Goal: Transaction & Acquisition: Purchase product/service

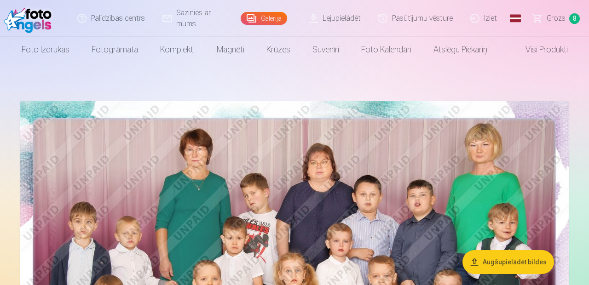
click at [568, 16] on link "Grozs 8" at bounding box center [557, 18] width 64 height 37
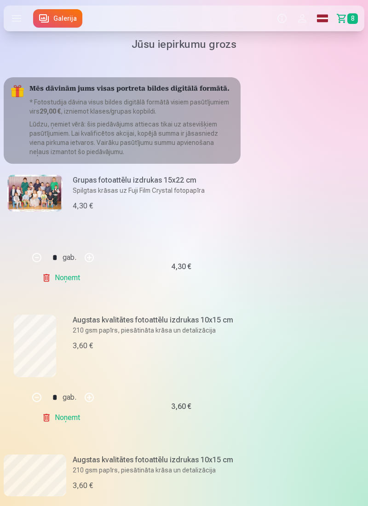
click at [140, 26] on div "Produkti Info Profils Foto izdrukas 5 Fotogrāmata 1 Komplekti 4 Magnēti 7 Krūze…" at bounding box center [184, 18] width 368 height 29
click at [68, 22] on link "Galerija" at bounding box center [57, 18] width 49 height 18
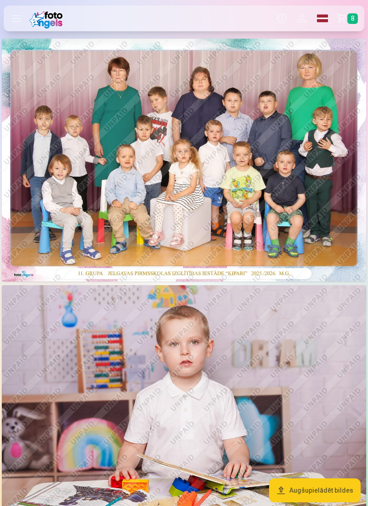
click at [309, 285] on button "Augšupielādēt bildes" at bounding box center [315, 491] width 92 height 24
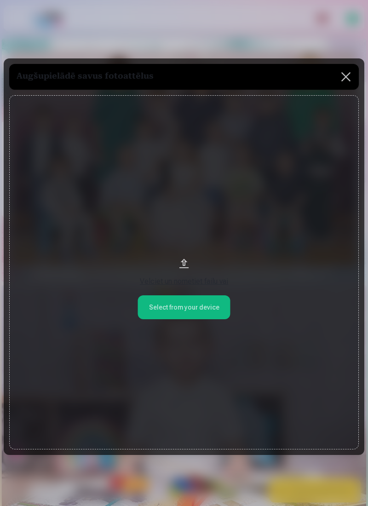
click at [344, 83] on button at bounding box center [346, 77] width 26 height 26
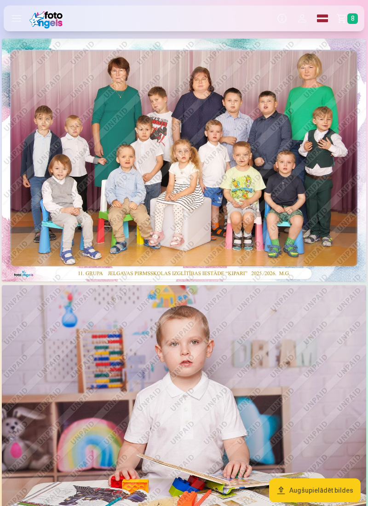
click at [349, 19] on span "8" at bounding box center [352, 18] width 11 height 11
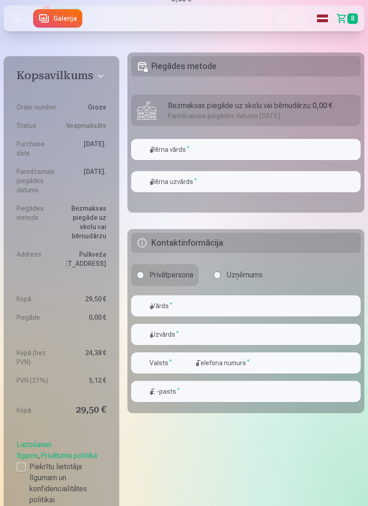
scroll to position [1230, 0]
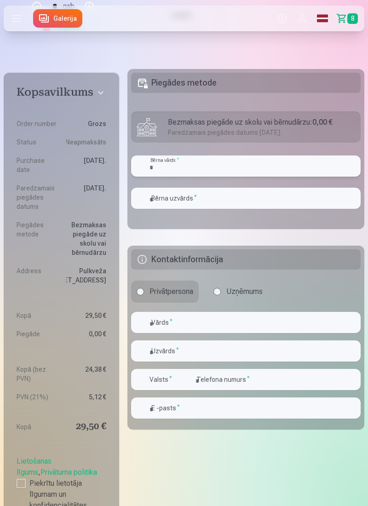
click at [322, 166] on input "text" at bounding box center [246, 166] width 230 height 21
click at [329, 164] on input "text" at bounding box center [246, 166] width 230 height 21
type input "**********"
click at [228, 199] on input "text" at bounding box center [246, 198] width 230 height 21
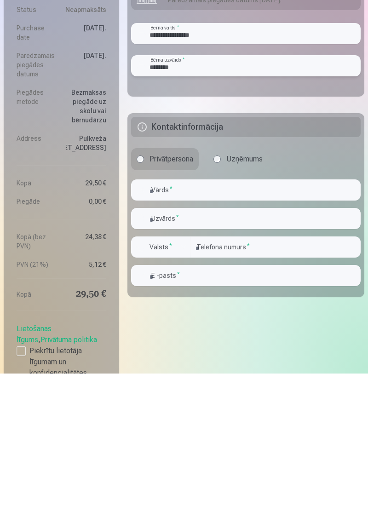
type input "********"
click at [224, 285] on input "text" at bounding box center [246, 322] width 230 height 21
type input "****"
type input "********"
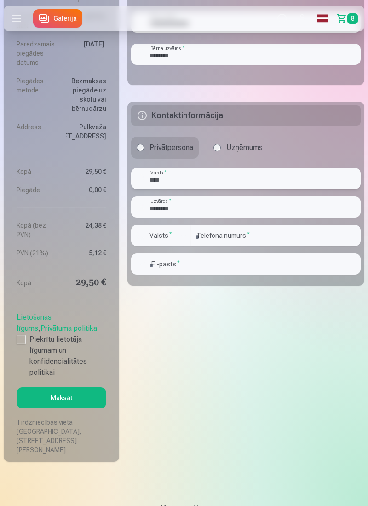
scroll to position [1377, 0]
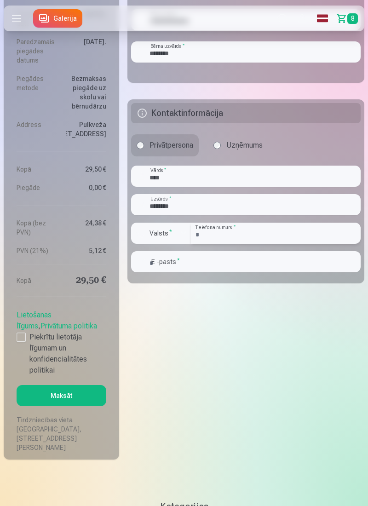
click at [269, 235] on input "********" at bounding box center [276, 233] width 170 height 21
type input "*"
type input "********"
click at [249, 260] on input "email" at bounding box center [246, 261] width 230 height 21
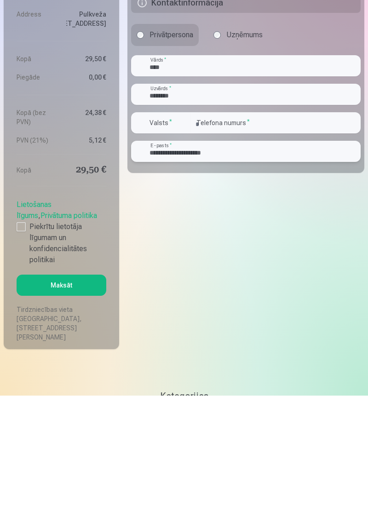
type input "**********"
click at [159, 206] on input "********" at bounding box center [246, 204] width 230 height 21
click at [166, 205] on input "********" at bounding box center [246, 204] width 230 height 21
type input "********"
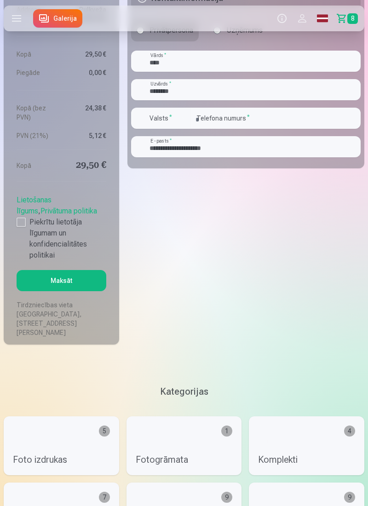
scroll to position [1493, 0]
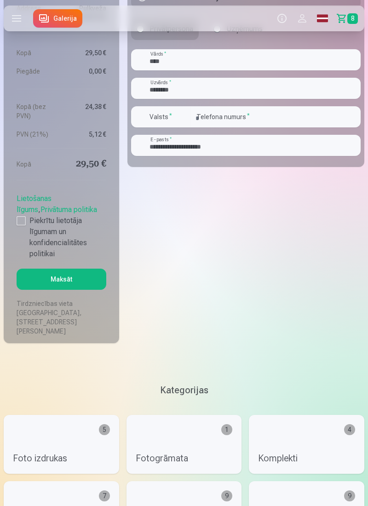
click at [21, 225] on div at bounding box center [21, 220] width 9 height 9
click at [83, 285] on button "Maksāt" at bounding box center [62, 279] width 90 height 21
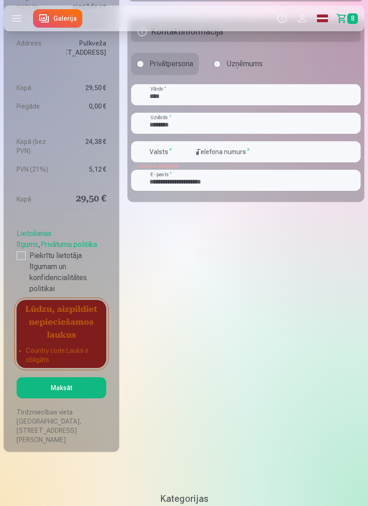
scroll to position [1457, 0]
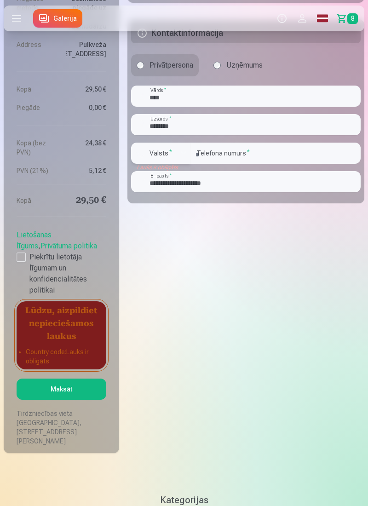
click at [182, 148] on div "button" at bounding box center [183, 153] width 11 height 11
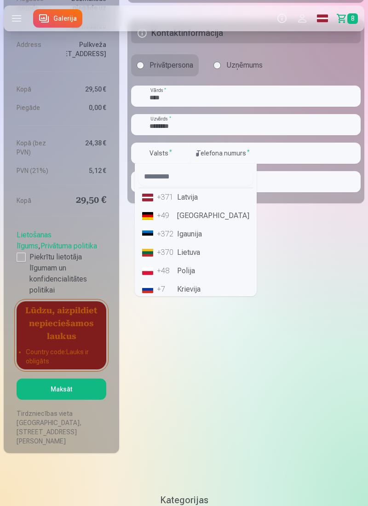
click at [202, 196] on li "+371 Latvija" at bounding box center [196, 197] width 115 height 18
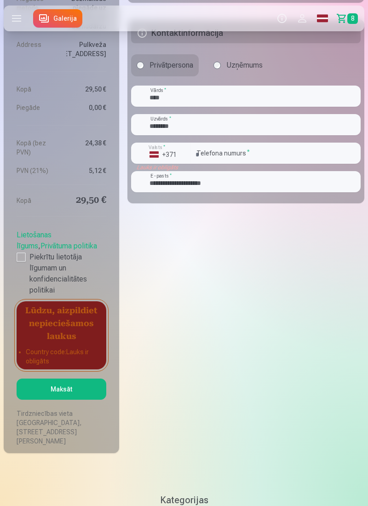
click at [89, 285] on button "Maksāt" at bounding box center [62, 389] width 90 height 21
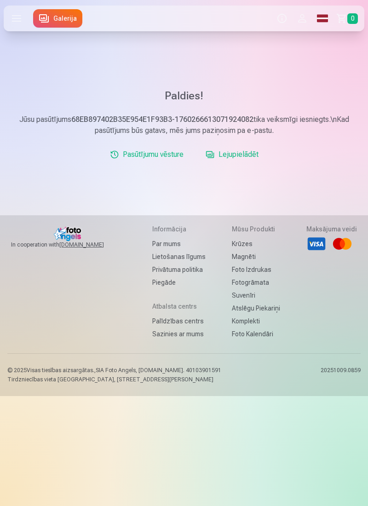
click at [66, 16] on link "Galerija" at bounding box center [57, 18] width 49 height 18
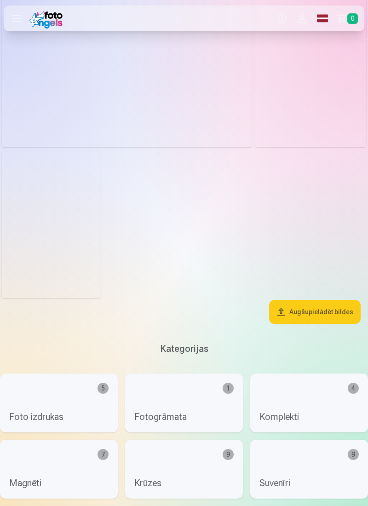
scroll to position [3398, 0]
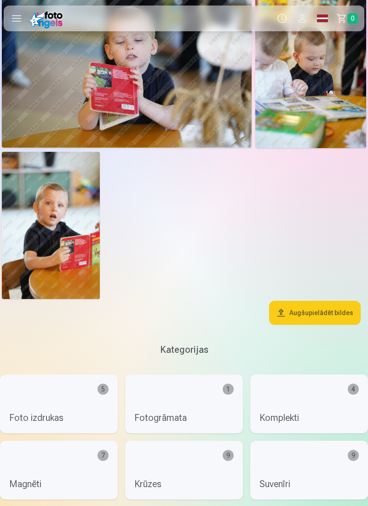
click at [54, 213] on img at bounding box center [51, 225] width 98 height 147
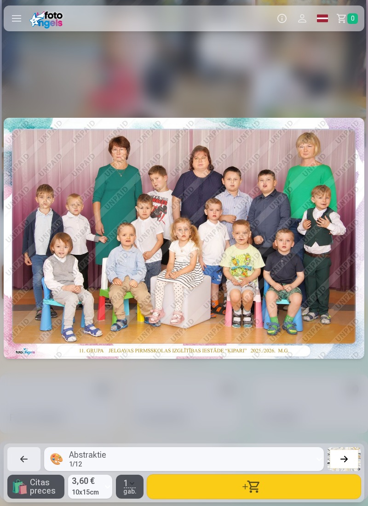
scroll to position [0, 8835]
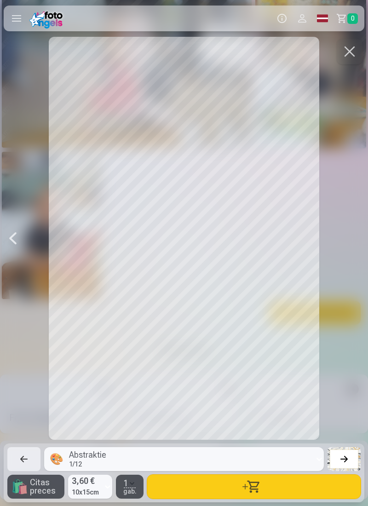
click at [344, 54] on button "button" at bounding box center [350, 52] width 26 height 26
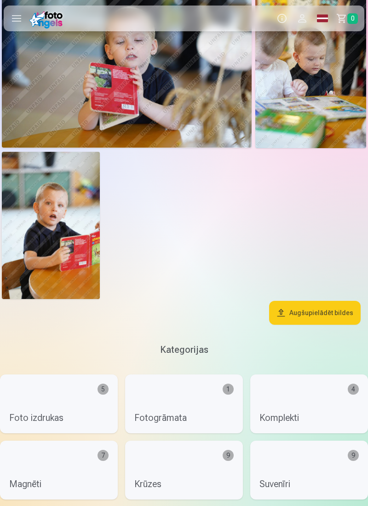
click at [305, 17] on button "Profils" at bounding box center [302, 19] width 20 height 26
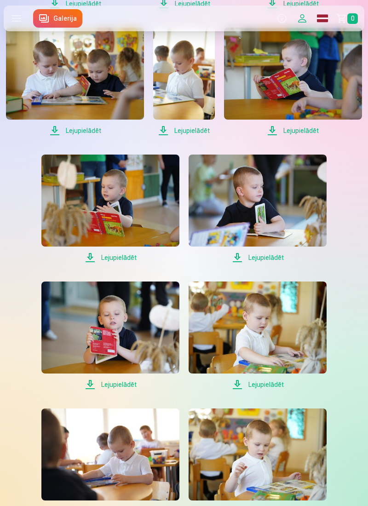
scroll to position [985, 0]
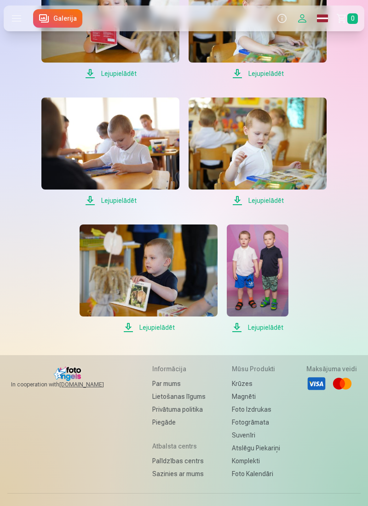
click at [263, 330] on span "Lejupielādēt" at bounding box center [257, 327] width 61 height 11
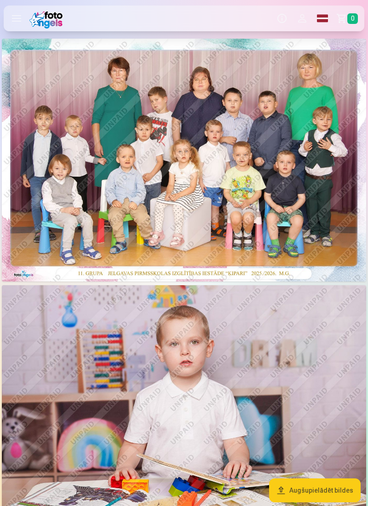
click at [306, 19] on button "Profils" at bounding box center [302, 19] width 20 height 26
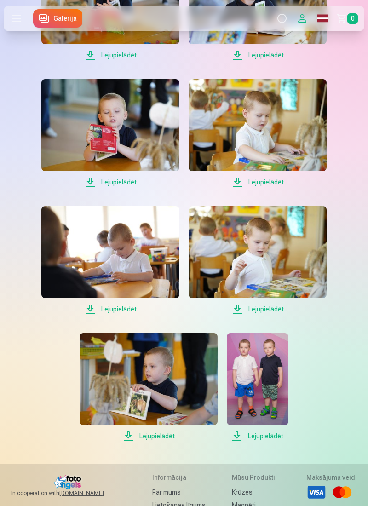
scroll to position [877, 0]
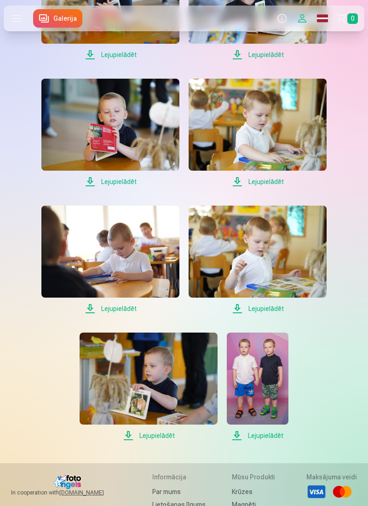
click at [156, 434] on span "Lejupielādēt" at bounding box center [149, 435] width 138 height 11
click at [258, 311] on span "Lejupielādēt" at bounding box center [258, 308] width 138 height 11
click at [114, 311] on span "Lejupielādēt" at bounding box center [110, 308] width 138 height 11
click at [246, 185] on span "Lejupielādēt" at bounding box center [258, 181] width 138 height 11
click at [119, 178] on span "Lejupielādēt" at bounding box center [110, 181] width 138 height 11
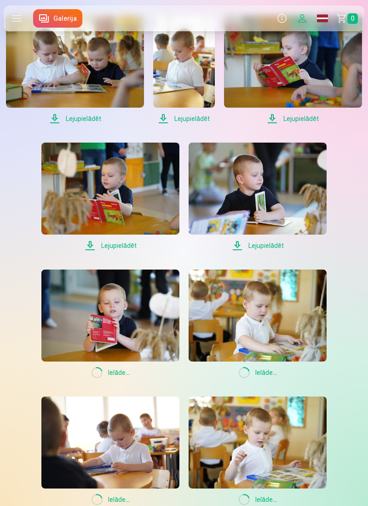
scroll to position [652, 0]
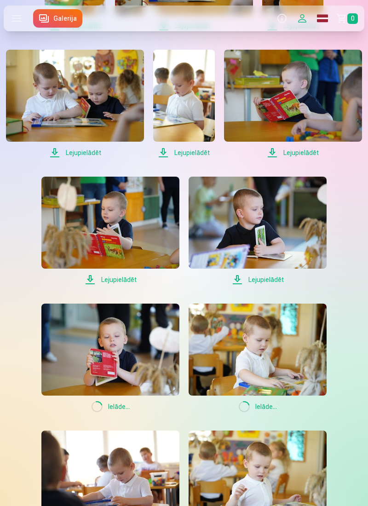
click at [263, 274] on link "Lejupielādēt" at bounding box center [258, 231] width 138 height 109
click at [122, 281] on span "Lejupielādēt" at bounding box center [110, 279] width 138 height 11
click at [291, 150] on span "Lejupielādēt" at bounding box center [293, 152] width 138 height 11
click at [187, 155] on span "Lejupielādēt" at bounding box center [183, 152] width 61 height 11
click at [89, 153] on span "Lejupielādēt" at bounding box center [75, 152] width 138 height 11
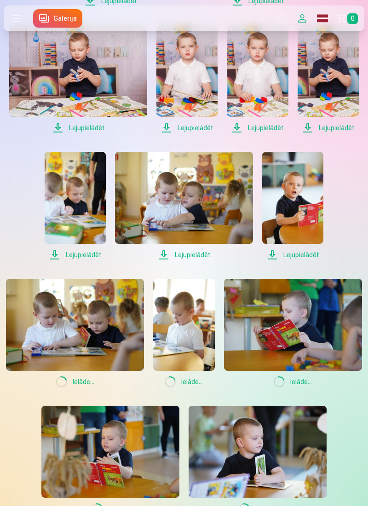
scroll to position [422, 0]
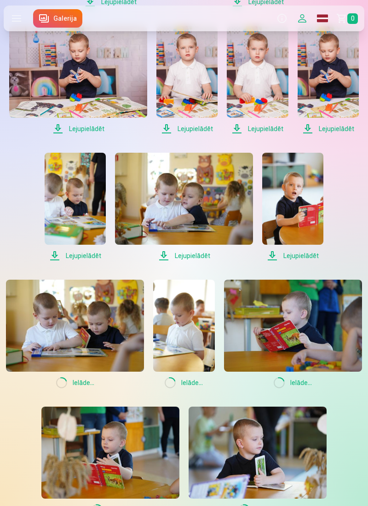
click at [298, 252] on span "Lejupielādēt" at bounding box center [292, 255] width 61 height 11
click at [189, 258] on span "Lejupielādēt" at bounding box center [184, 255] width 138 height 11
click at [82, 259] on span "Lejupielādēt" at bounding box center [75, 255] width 61 height 11
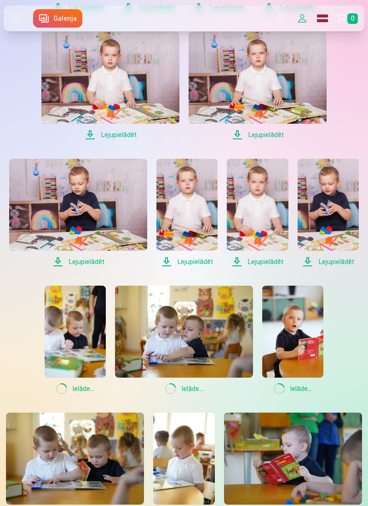
scroll to position [285, 0]
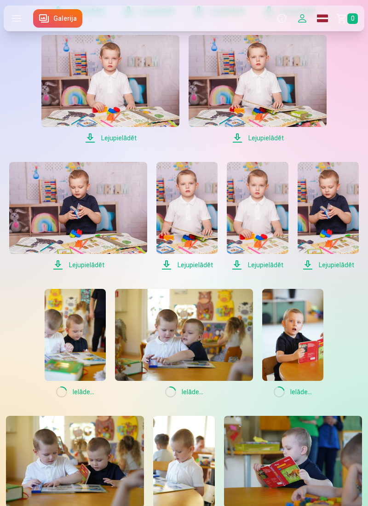
click at [331, 262] on span "Lejupielādēt" at bounding box center [328, 265] width 61 height 11
click at [262, 264] on span "Lejupielādēt" at bounding box center [257, 265] width 61 height 11
click at [192, 266] on span "Lejupielādēt" at bounding box center [186, 265] width 61 height 11
click at [98, 262] on span "Lejupielādēt" at bounding box center [78, 265] width 138 height 11
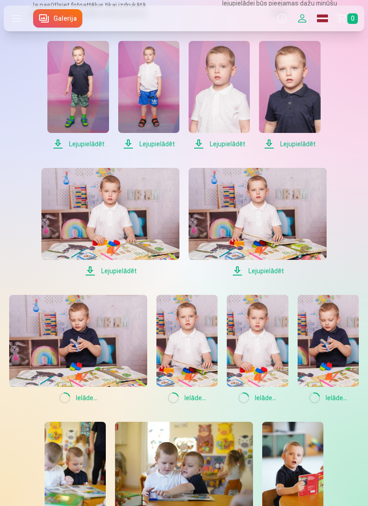
scroll to position [147, 0]
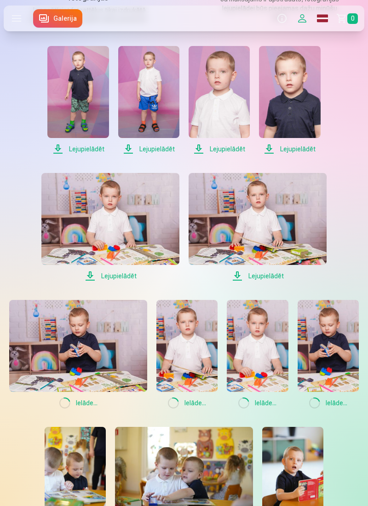
click at [263, 275] on span "Lejupielādēt" at bounding box center [258, 276] width 138 height 11
click at [121, 279] on span "Lejupielādēt" at bounding box center [110, 276] width 138 height 11
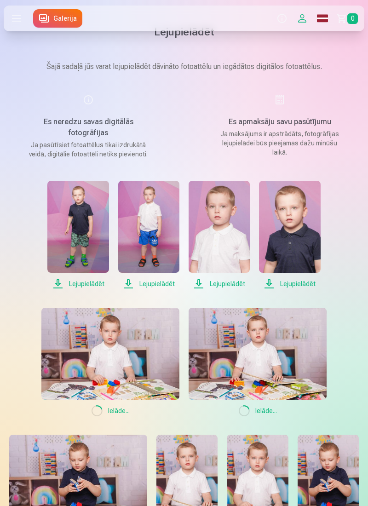
scroll to position [12, 0]
click at [300, 279] on span "Lejupielādēt" at bounding box center [289, 284] width 61 height 11
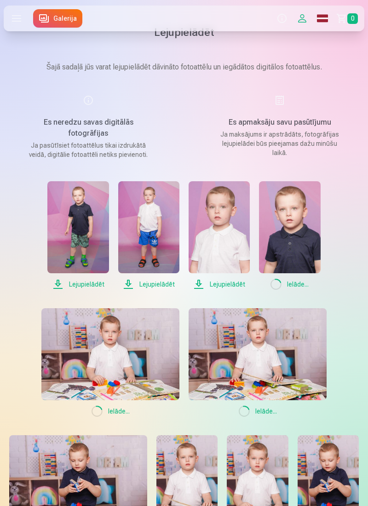
click at [227, 284] on span "Lejupielādēt" at bounding box center [219, 284] width 61 height 11
click at [155, 283] on span "Lejupielādēt" at bounding box center [148, 284] width 61 height 11
click at [96, 285] on span "Lejupielādēt" at bounding box center [77, 284] width 61 height 11
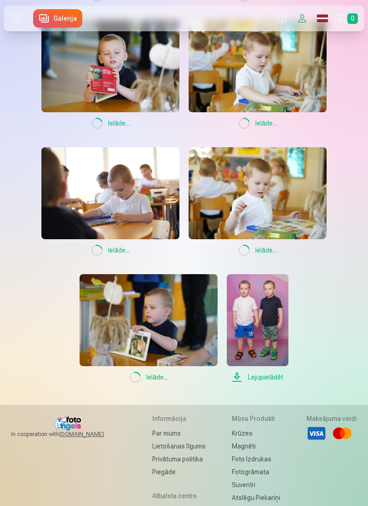
scroll to position [946, 0]
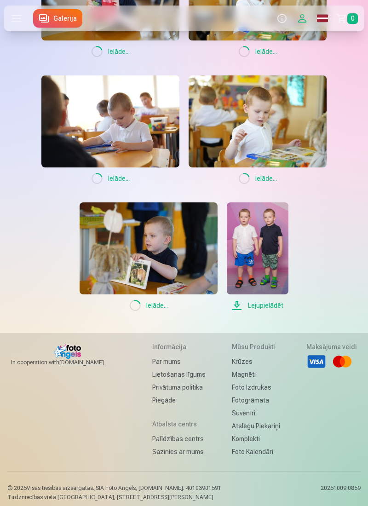
scroll to position [1014, 0]
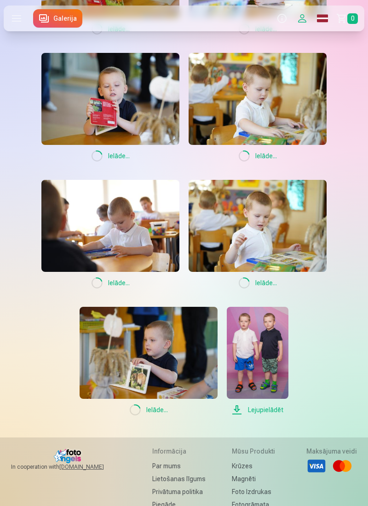
scroll to position [896, 0]
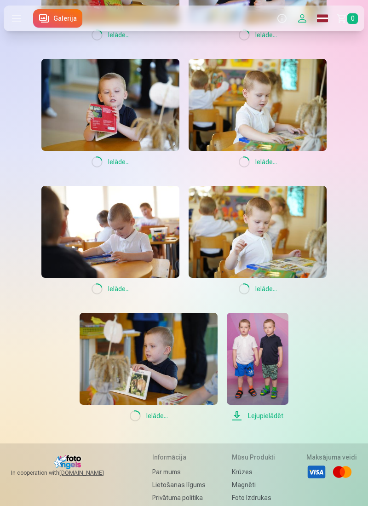
click at [130, 94] on img at bounding box center [110, 105] width 138 height 92
click at [278, 121] on img at bounding box center [258, 105] width 138 height 92
click at [132, 253] on img at bounding box center [110, 232] width 138 height 92
click at [261, 224] on img at bounding box center [258, 232] width 138 height 92
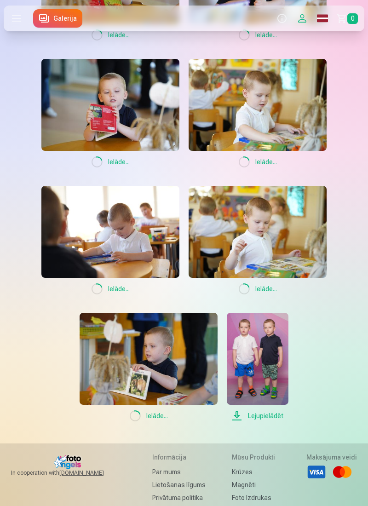
click at [141, 367] on img at bounding box center [149, 359] width 138 height 92
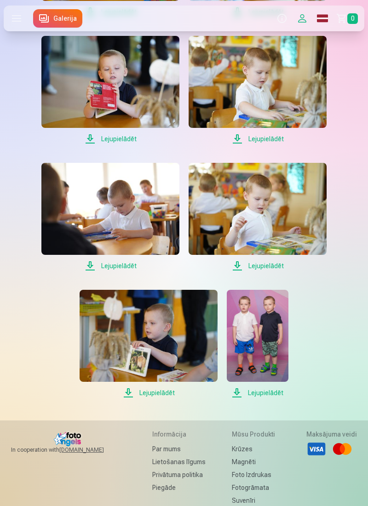
scroll to position [920, 0]
